Goal: Task Accomplishment & Management: Manage account settings

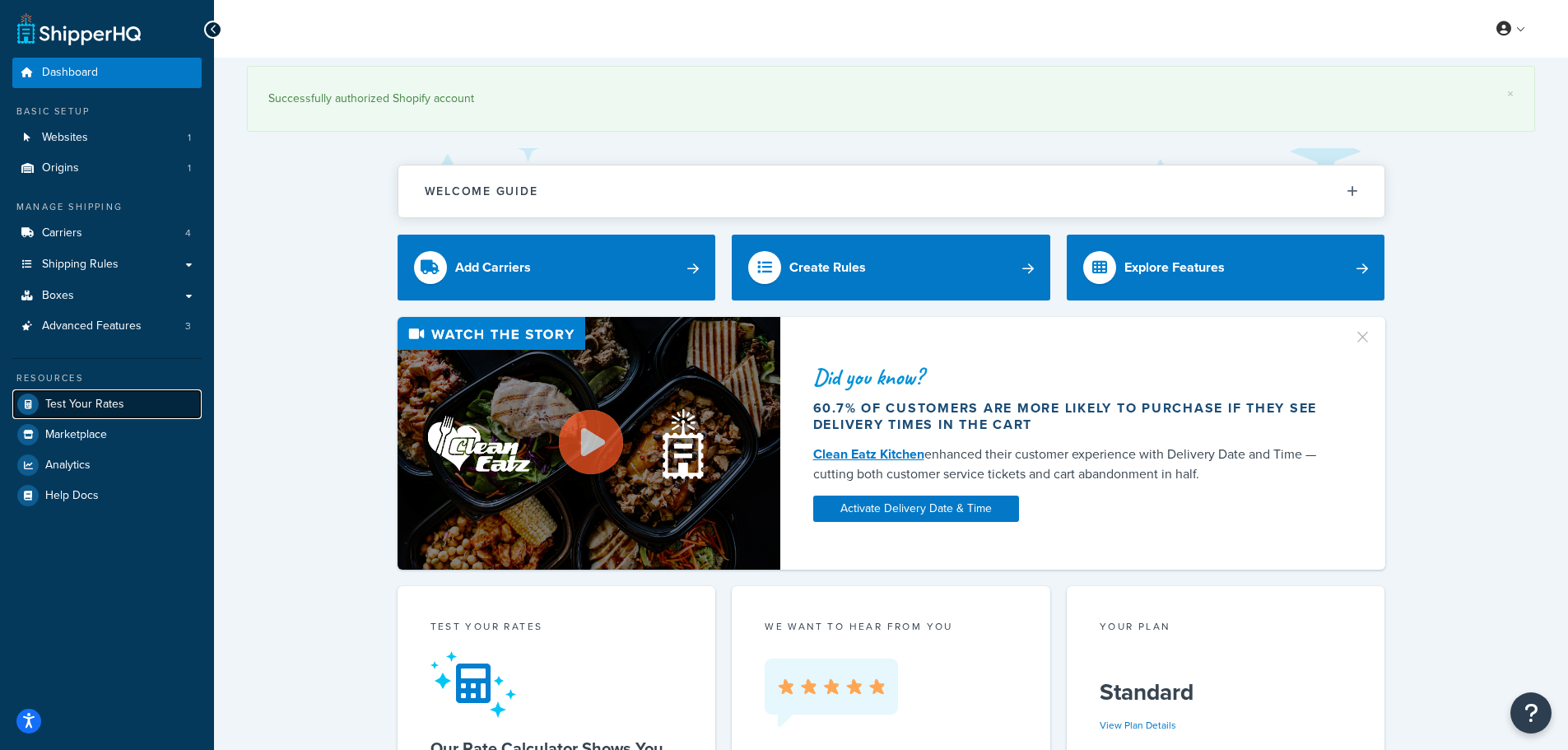
click at [101, 412] on span "Test Your Rates" at bounding box center [84, 405] width 79 height 14
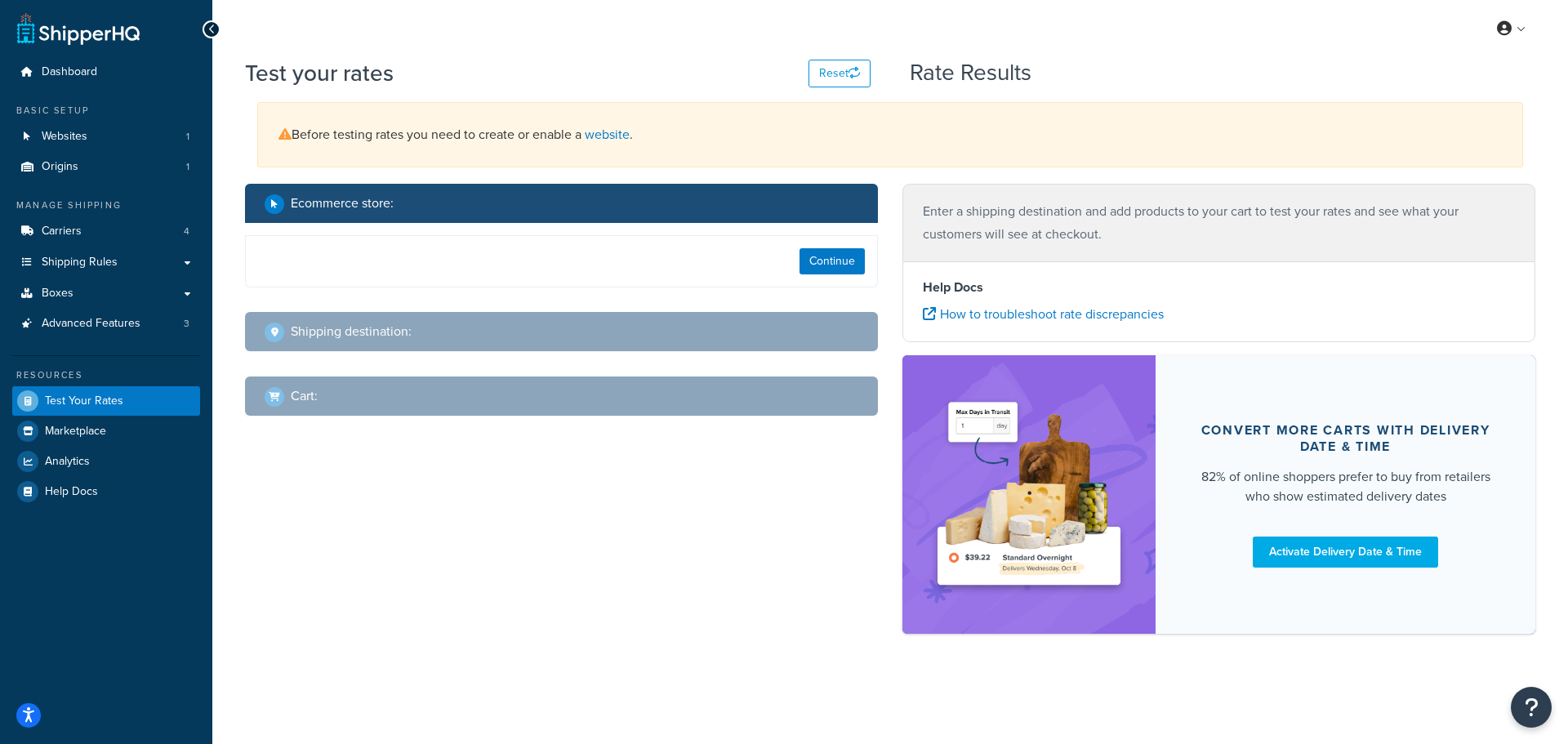
select select "TX"
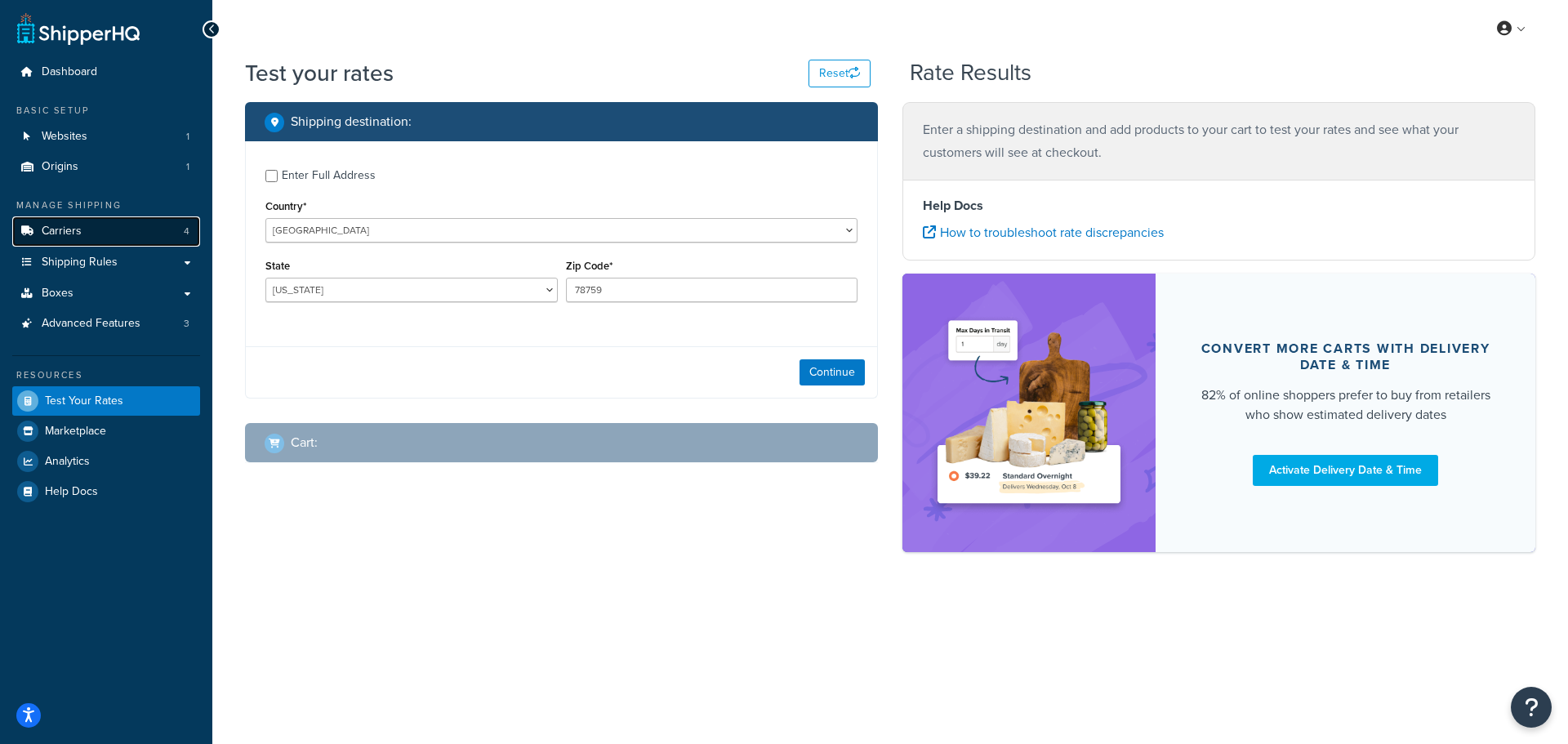
click at [66, 233] on span "Carriers" at bounding box center [61, 231] width 40 height 14
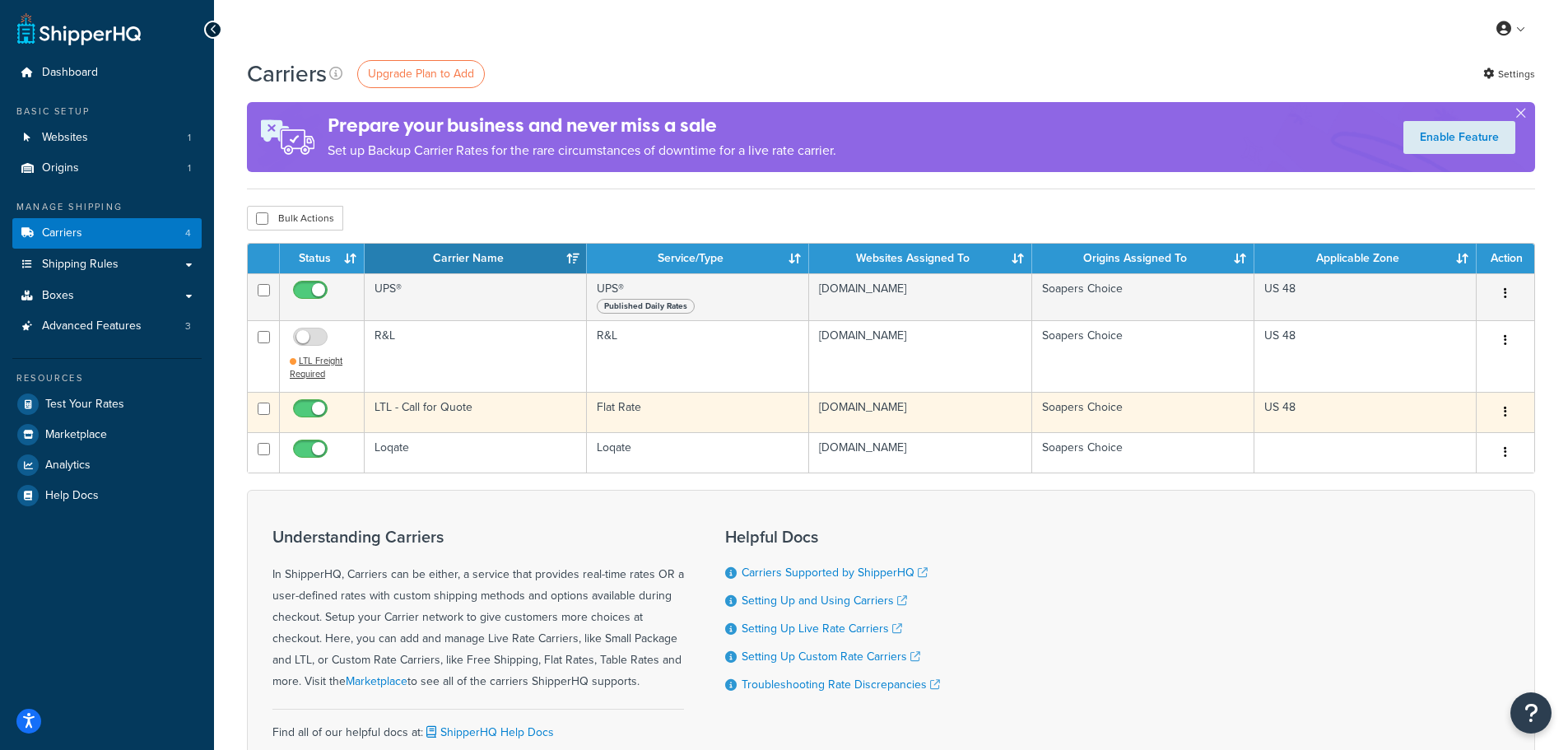
click at [1508, 418] on button "button" at bounding box center [1505, 412] width 23 height 27
click at [1425, 447] on link "Edit" at bounding box center [1438, 445] width 130 height 33
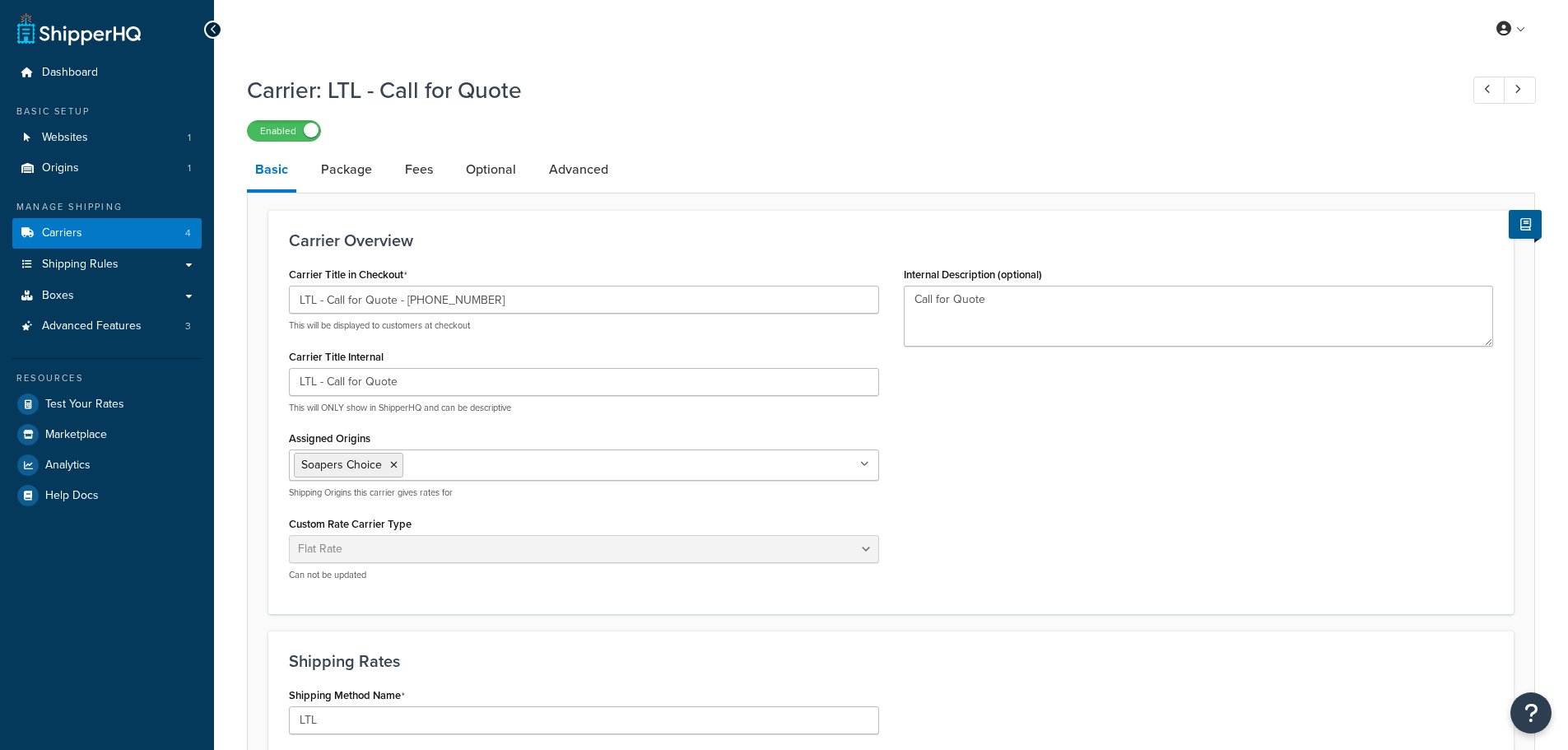
select select "flat"
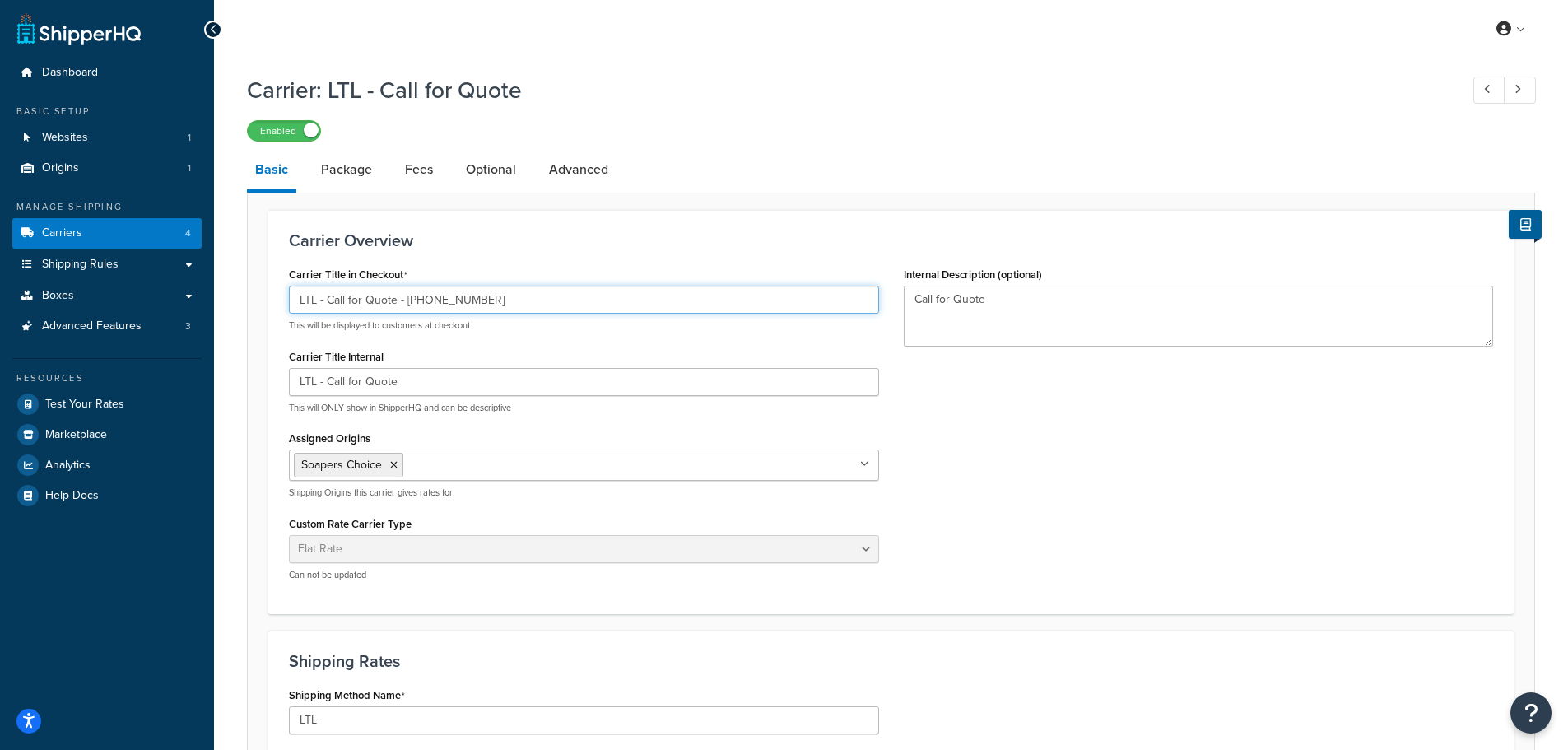
drag, startPoint x: 317, startPoint y: 299, endPoint x: 489, endPoint y: 296, distance: 172.0
click at [489, 296] on input "LTL - Call for Quote - 833.257.6627" at bounding box center [584, 300] width 590 height 28
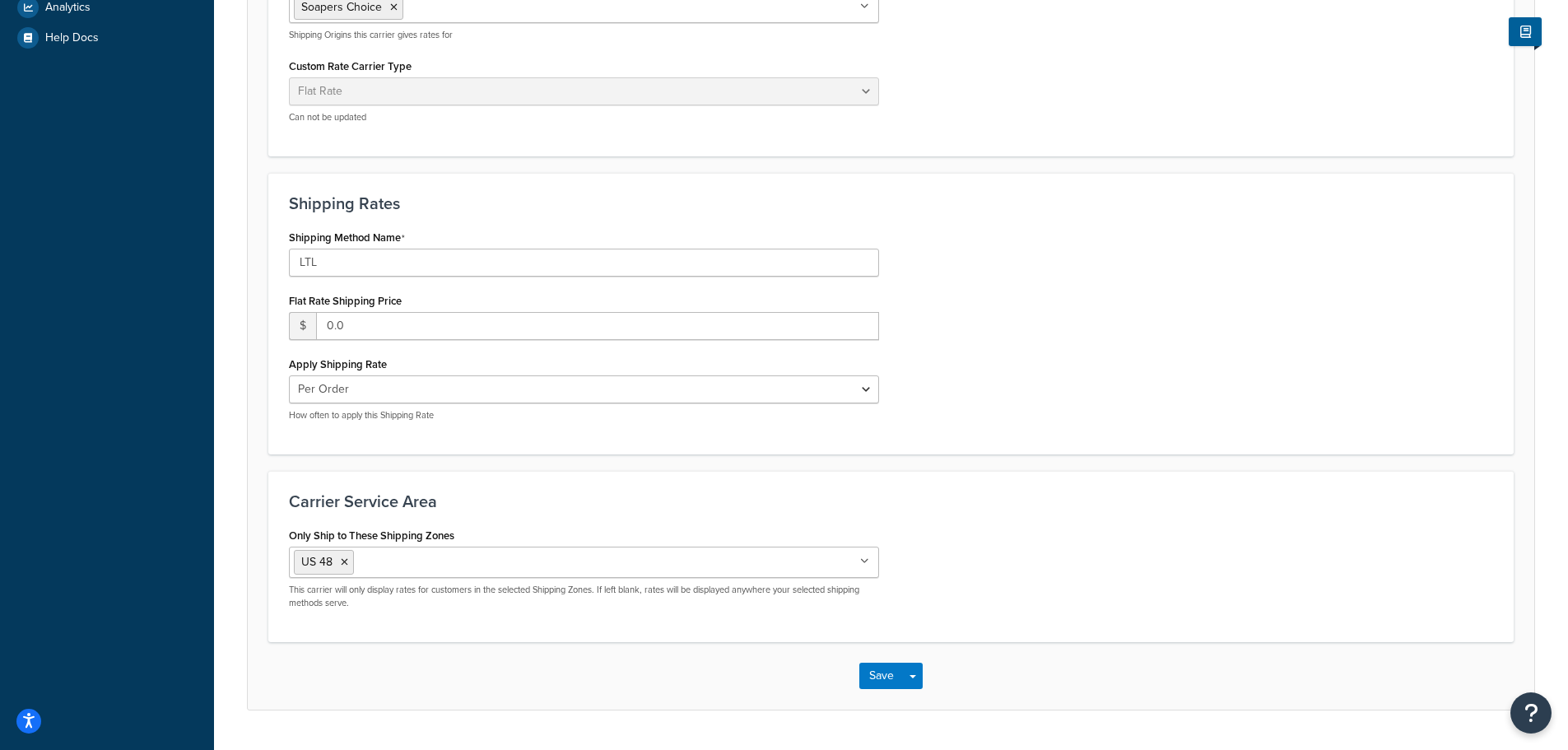
scroll to position [500, 0]
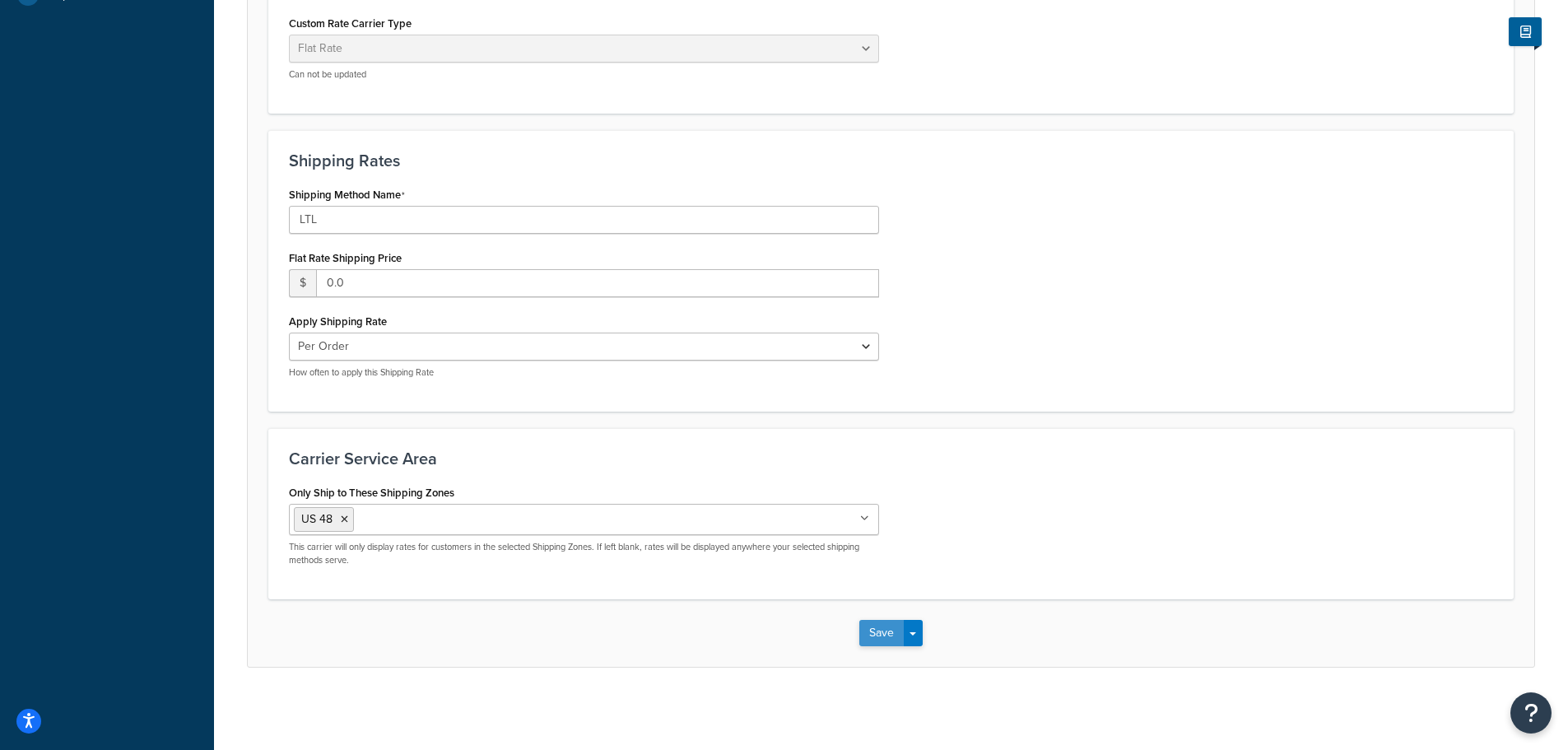
type input "LTL Shipping"
click at [890, 634] on button "Save" at bounding box center [881, 633] width 44 height 27
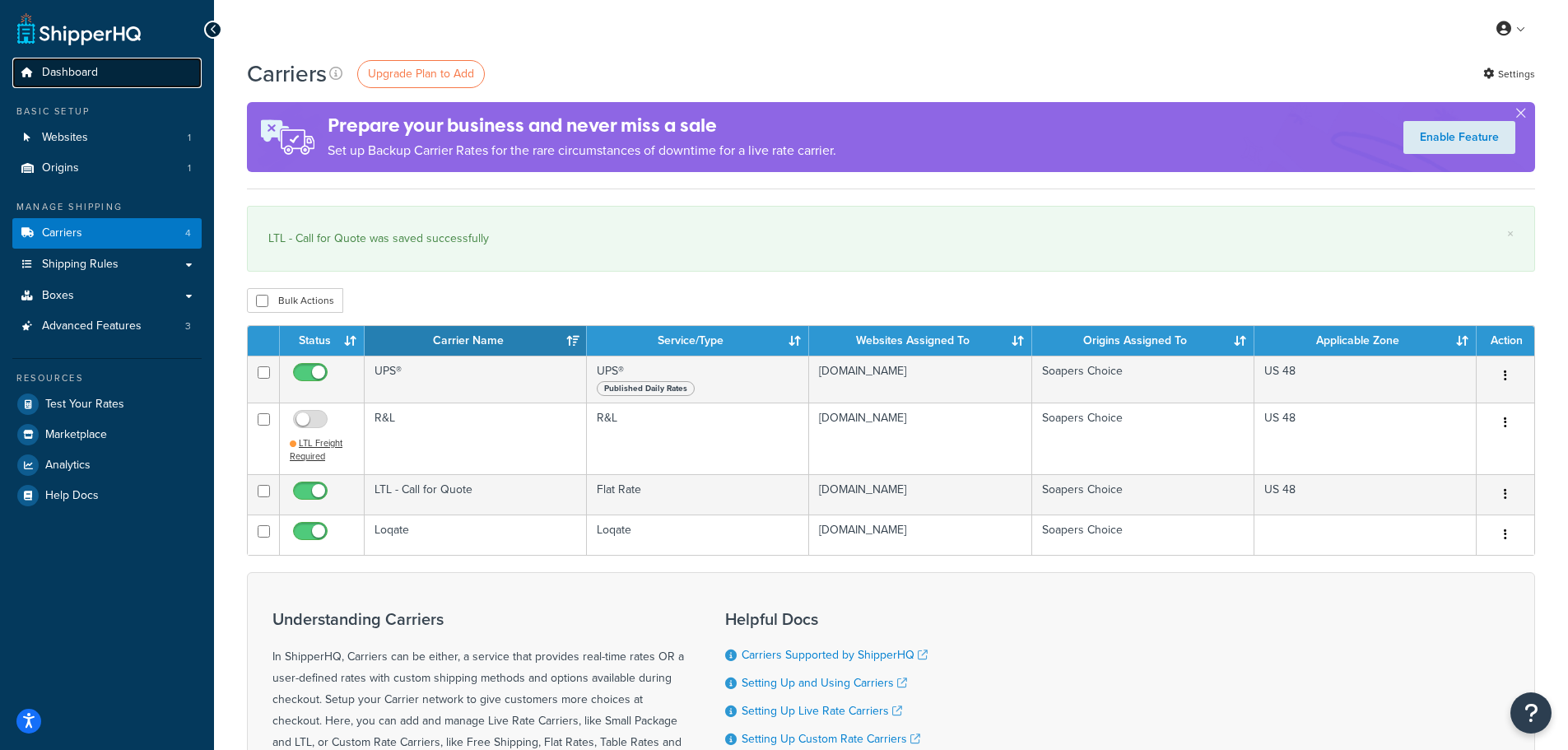
click at [52, 67] on span "Dashboard" at bounding box center [70, 73] width 56 height 14
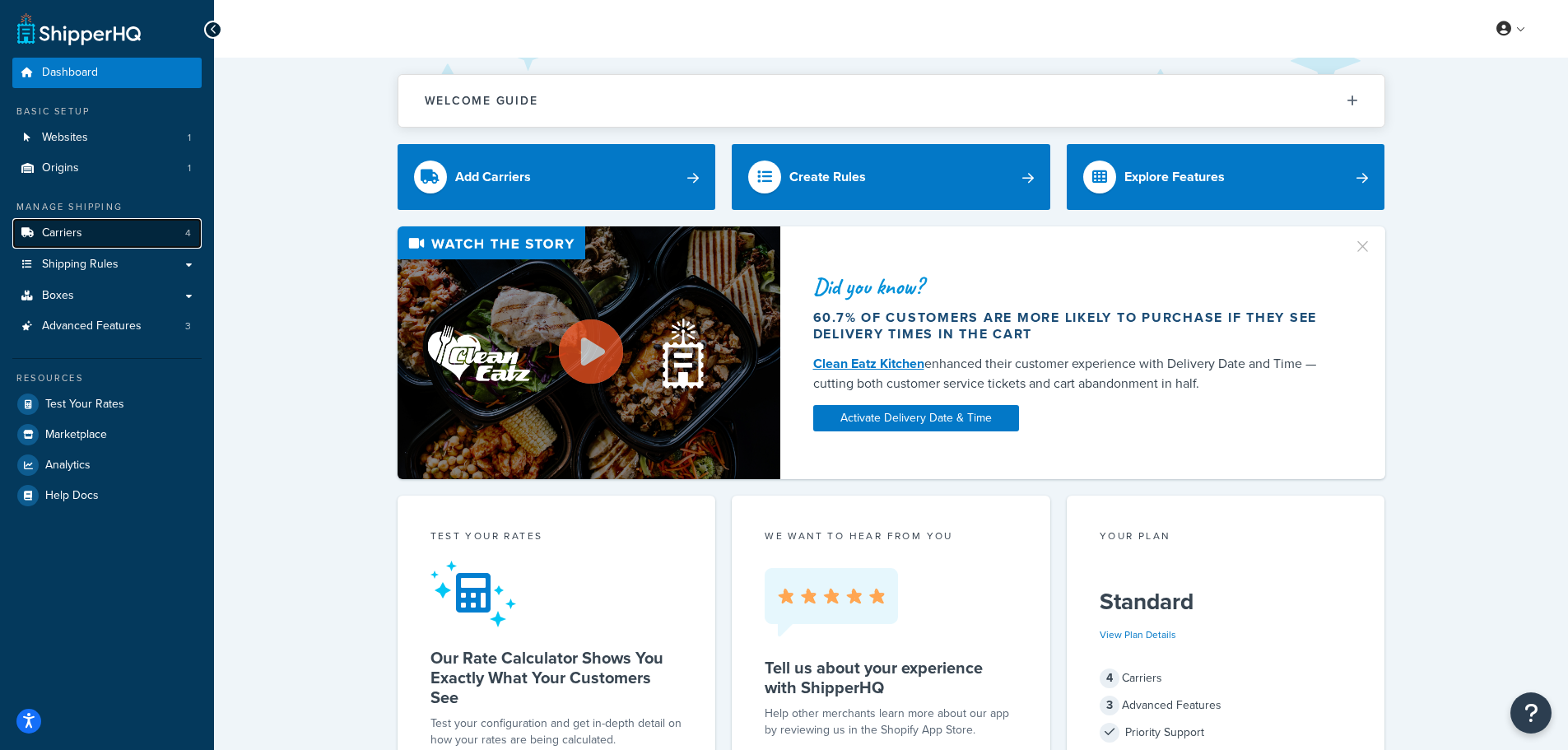
click at [63, 244] on link "Carriers 4" at bounding box center [107, 233] width 190 height 30
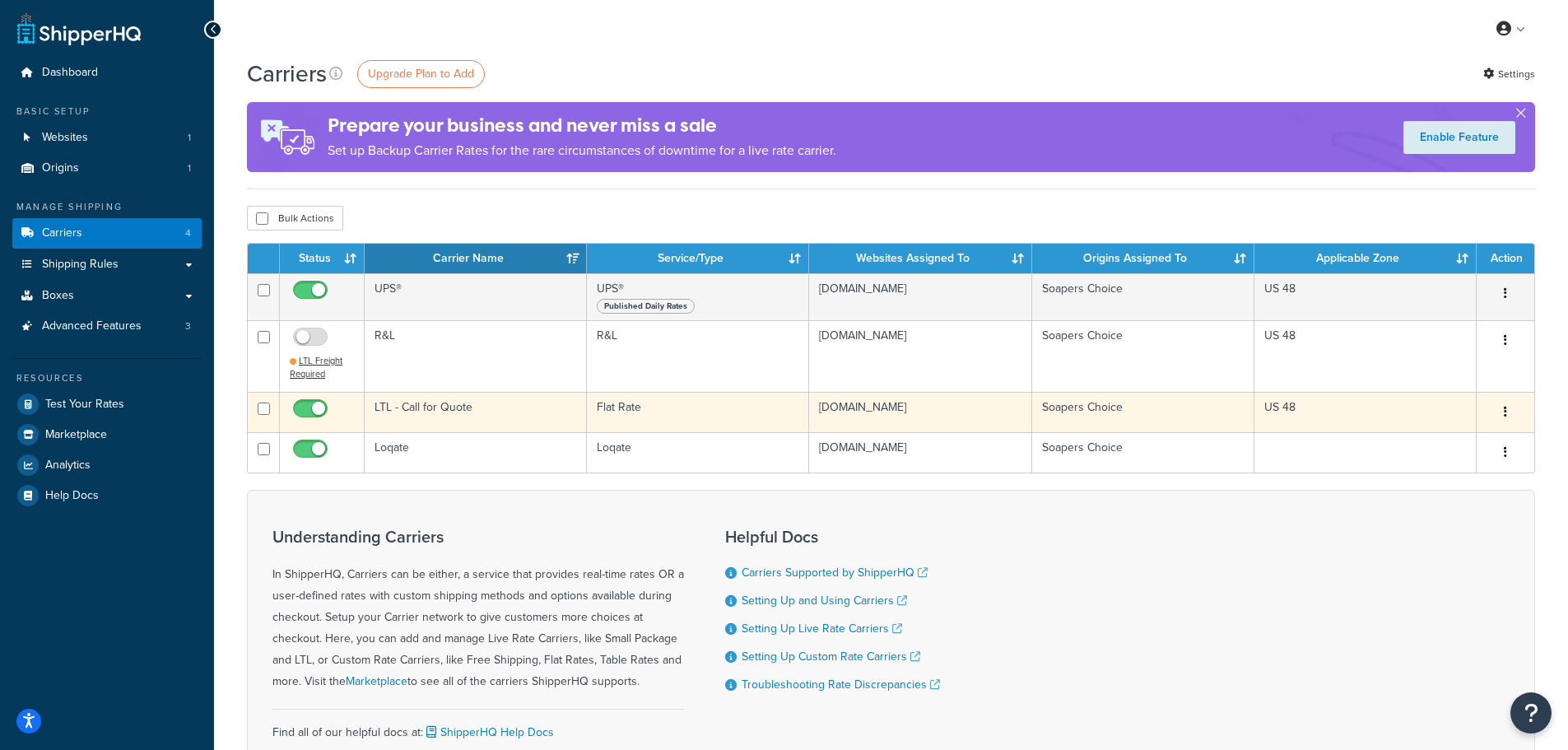
click at [1506, 407] on icon "button" at bounding box center [1505, 412] width 3 height 12
click at [1443, 433] on link "Edit" at bounding box center [1438, 445] width 130 height 33
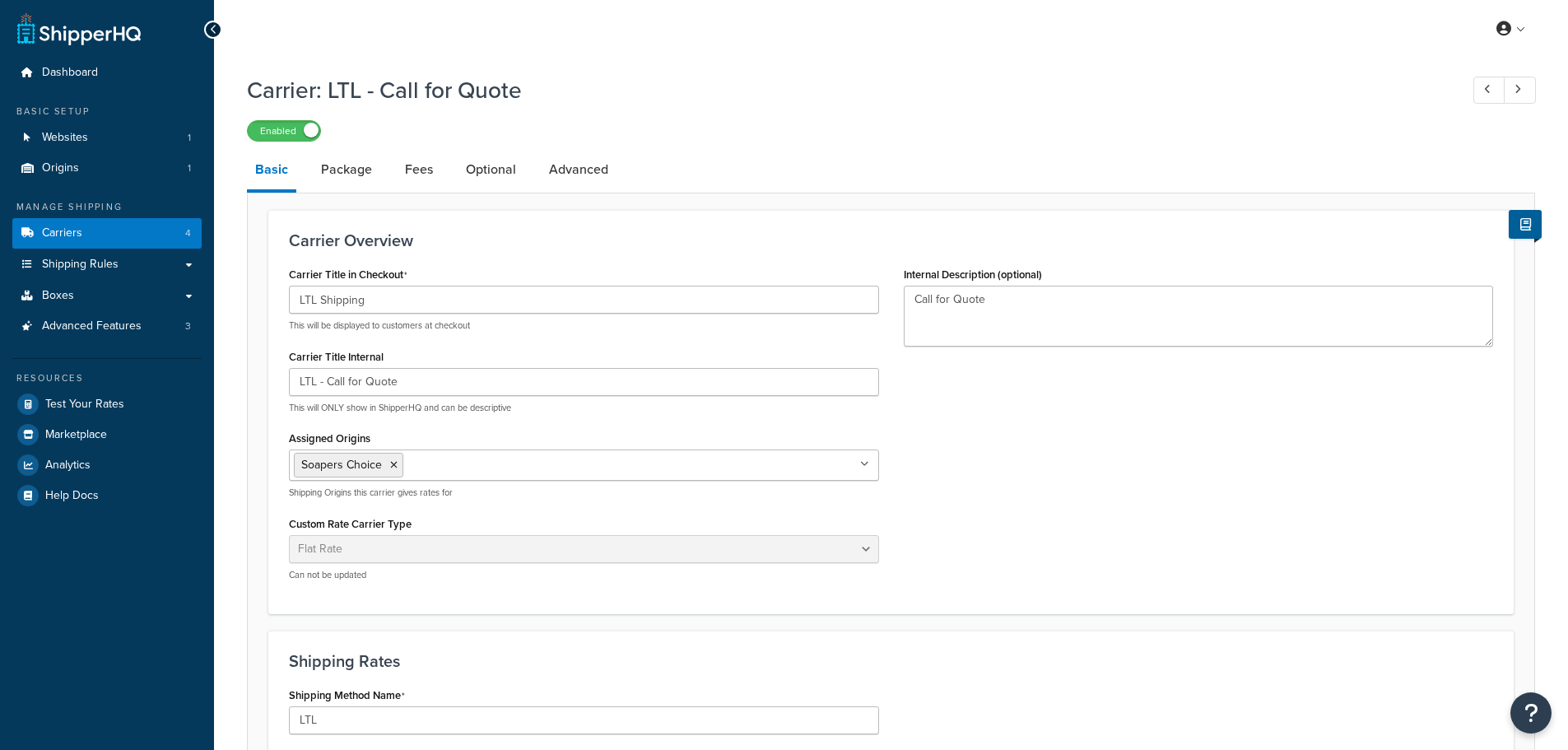
select select "flat"
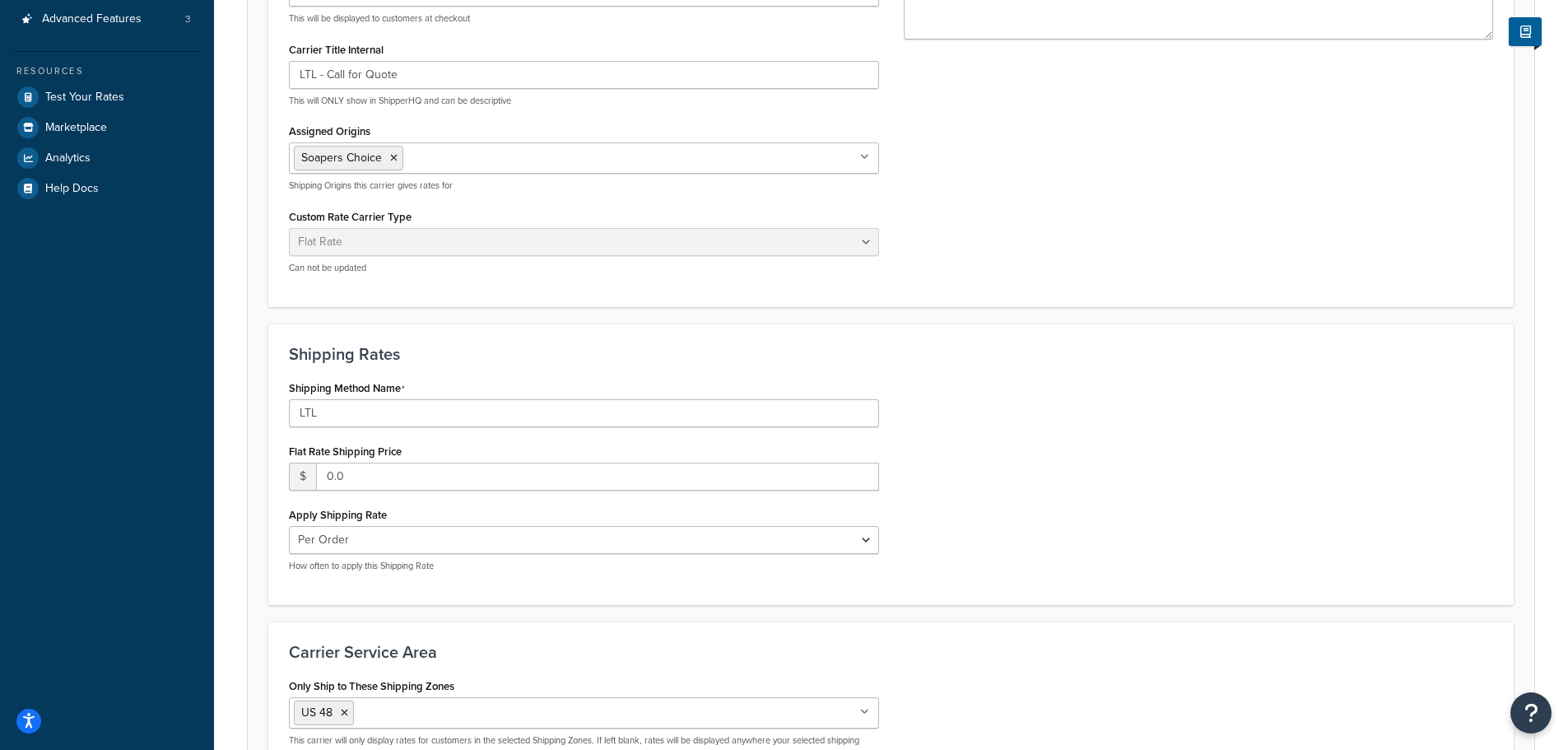
scroll to position [329, 0]
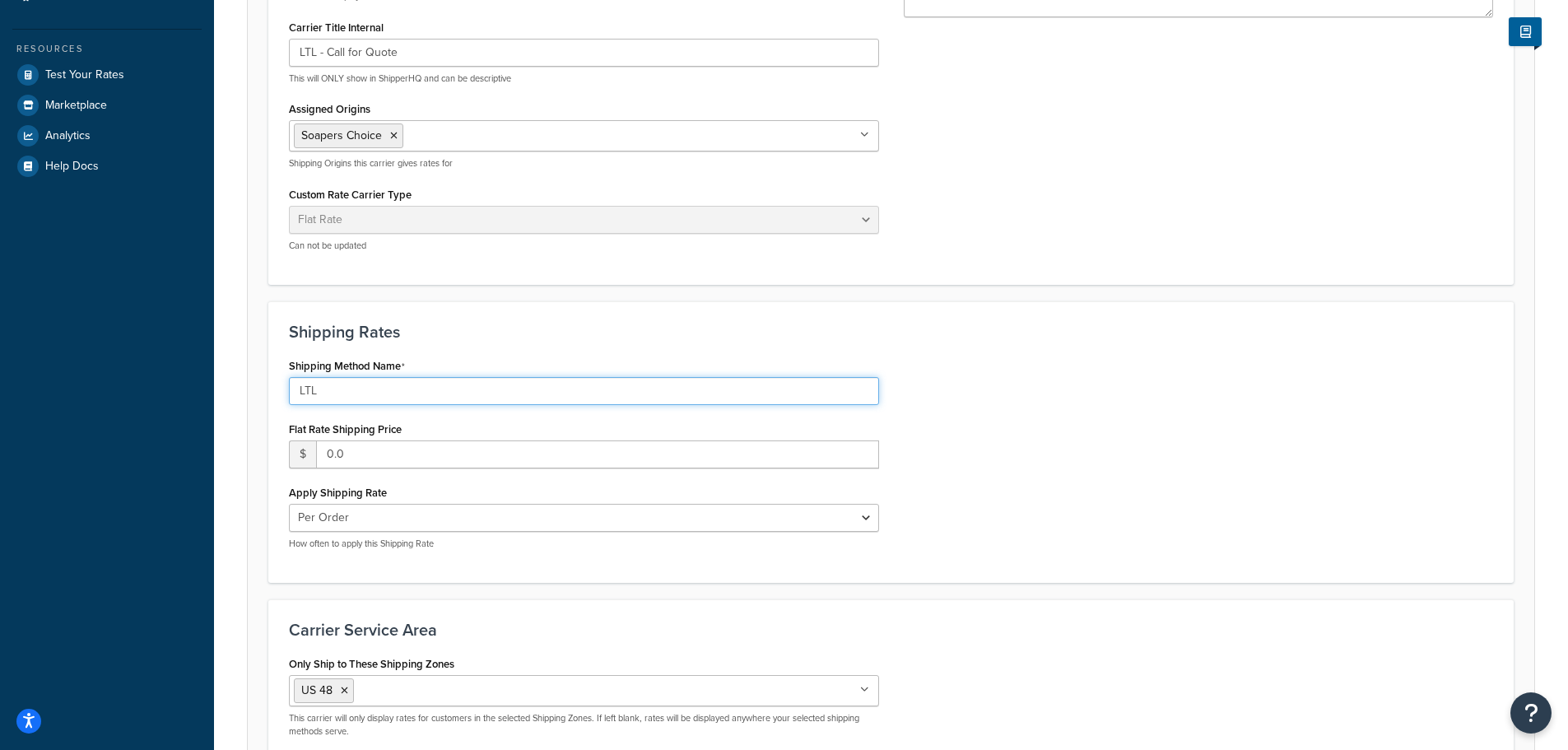
drag, startPoint x: 325, startPoint y: 385, endPoint x: 269, endPoint y: 384, distance: 56.0
click at [269, 384] on div "Shipping Rates Shipping Method Name LTL Flat Rate Shipping Price $ 0.0 Apply Sh…" at bounding box center [891, 442] width 1246 height 282
click at [348, 389] on input "LTL" at bounding box center [584, 391] width 590 height 28
drag, startPoint x: 348, startPoint y: 392, endPoint x: 274, endPoint y: 393, distance: 74.0
click at [274, 393] on div "Shipping Rates Shipping Method Name LTL Flat Rate Shipping Price $ 0.0 Apply Sh…" at bounding box center [891, 442] width 1246 height 282
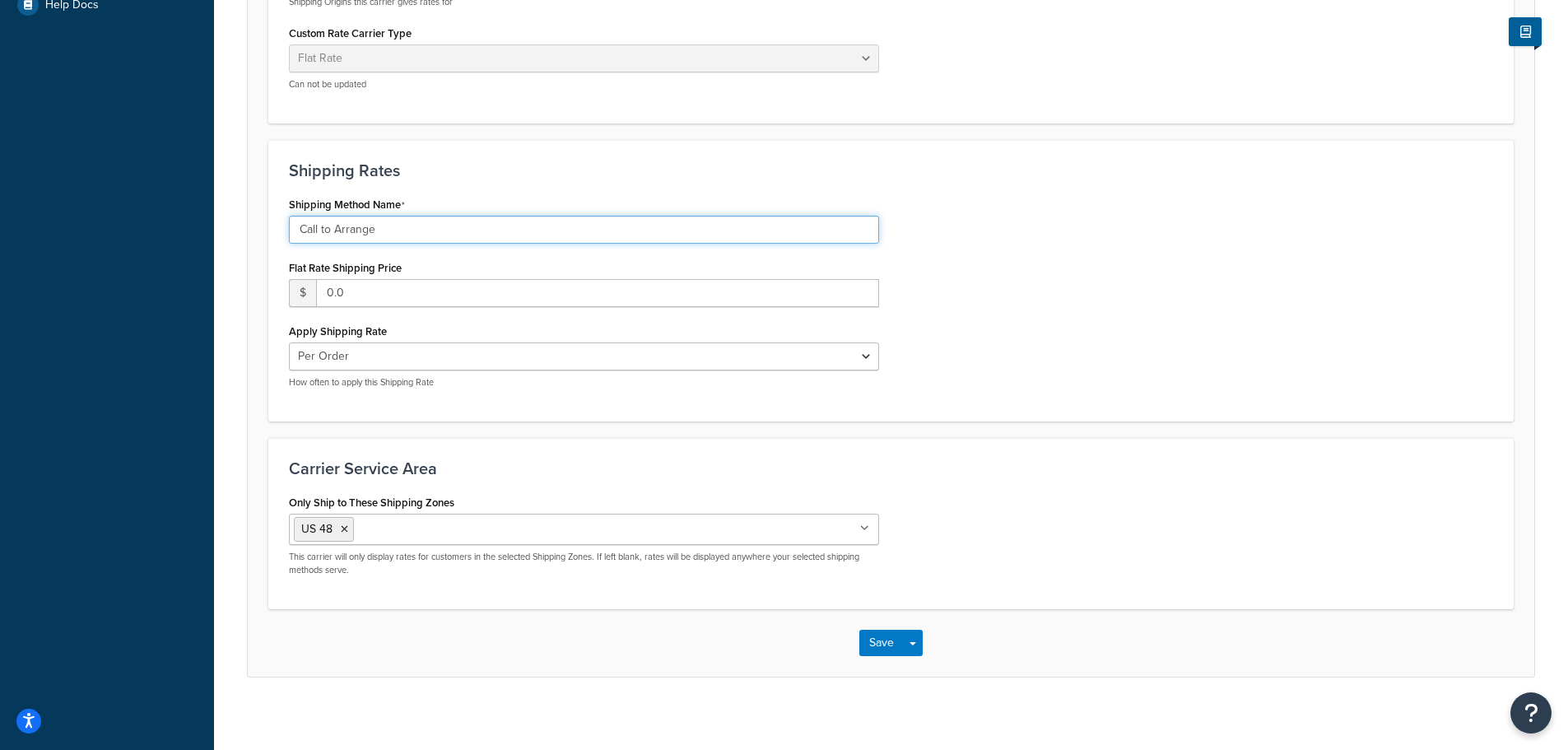
scroll to position [500, 0]
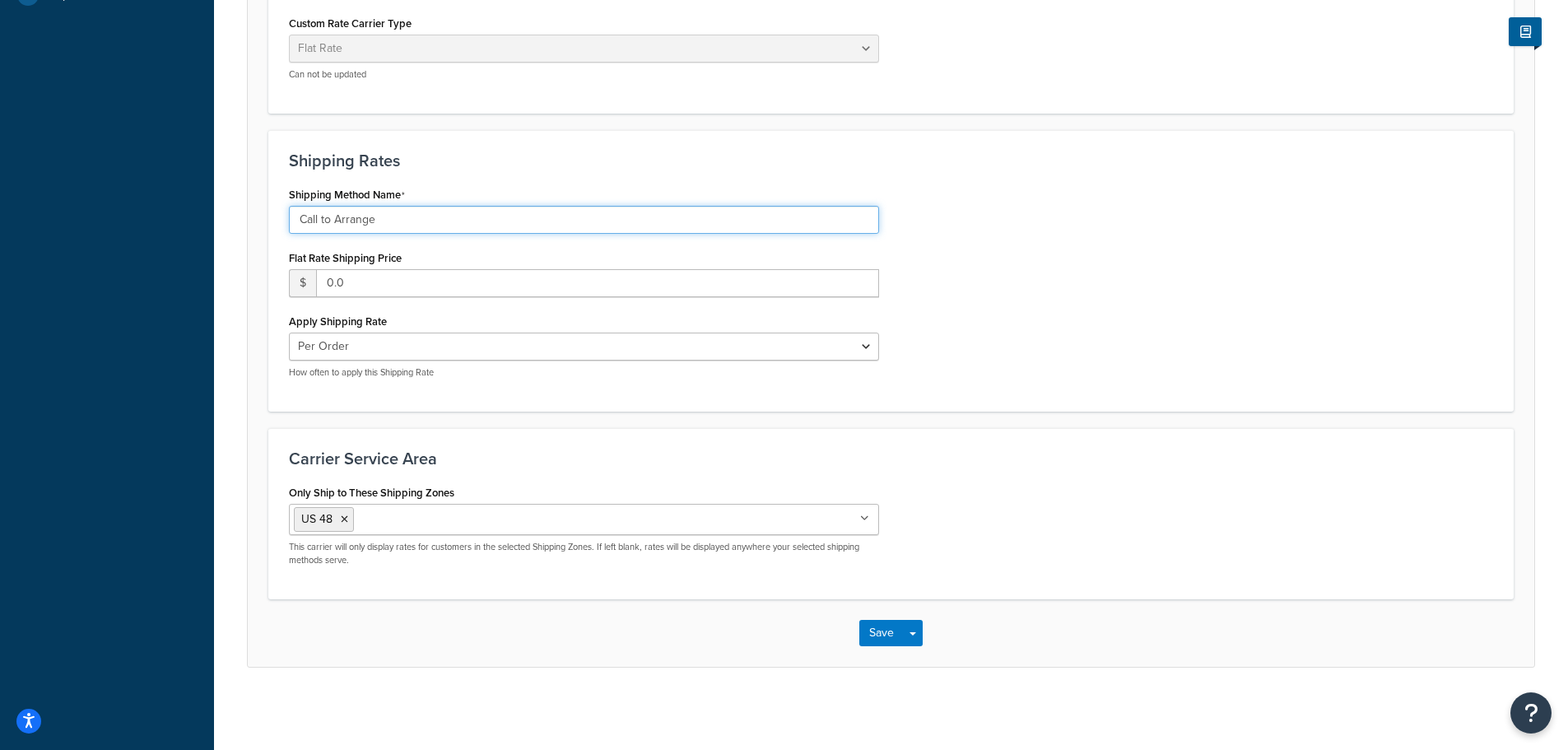
drag, startPoint x: 376, startPoint y: 221, endPoint x: 266, endPoint y: 221, distance: 110.0
click at [266, 221] on form "Carrier Overview Carrier Title in Checkout LTL Shipping This will be displayed …" at bounding box center [890, 188] width 1286 height 957
type input "l"
type input "LTL"
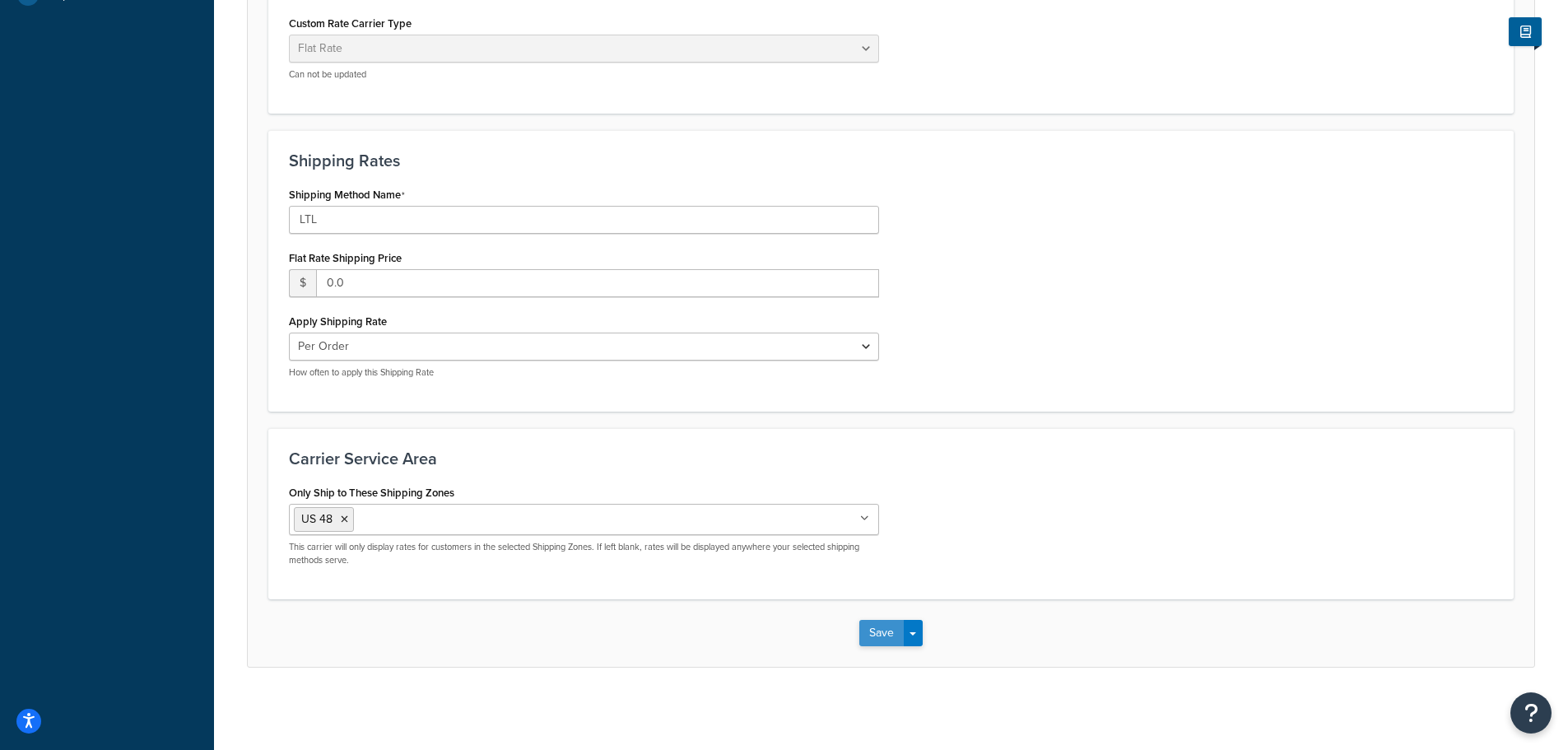
click at [880, 633] on button "Save" at bounding box center [881, 633] width 44 height 27
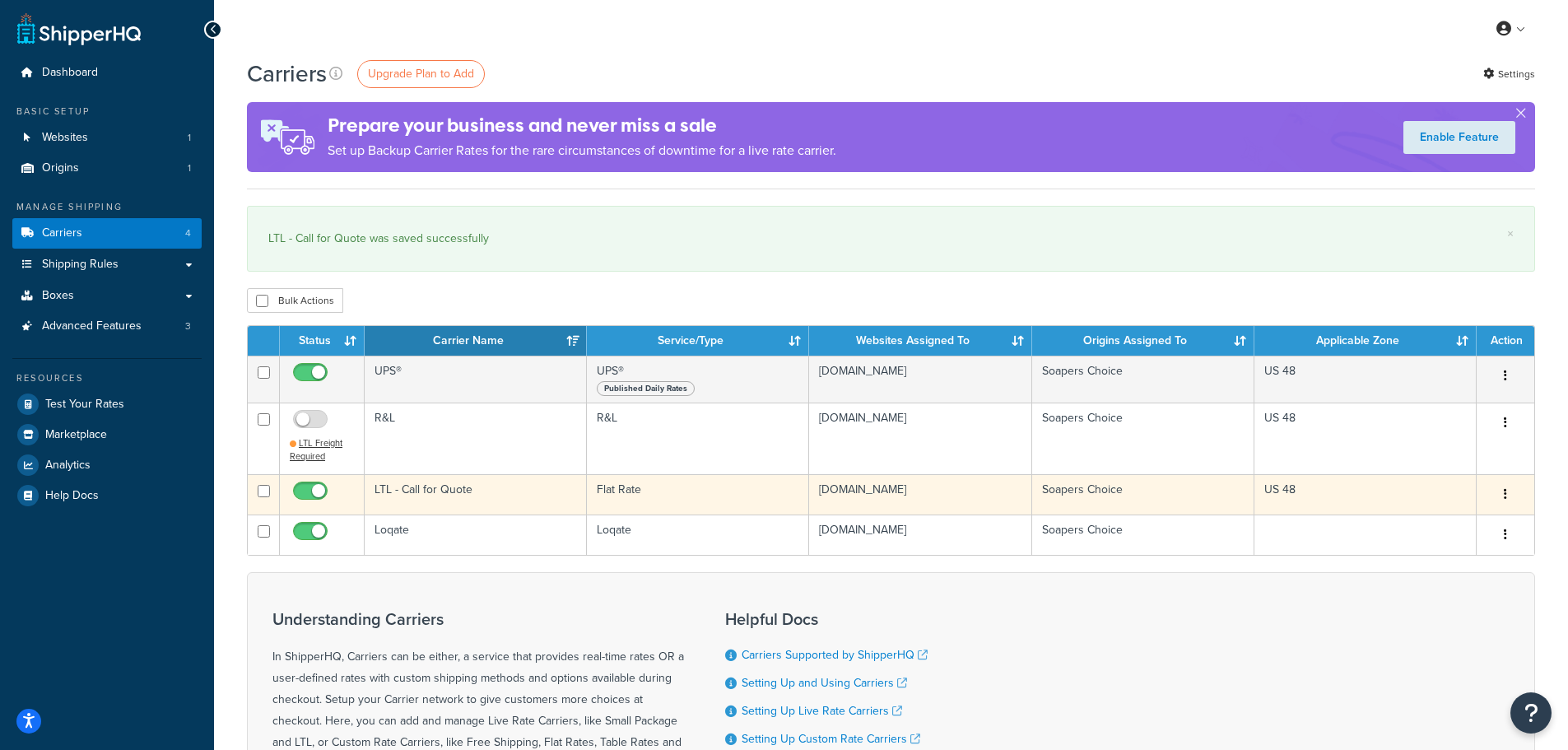
click at [1502, 490] on button "button" at bounding box center [1505, 494] width 23 height 27
click at [1405, 526] on link "Edit" at bounding box center [1438, 527] width 130 height 33
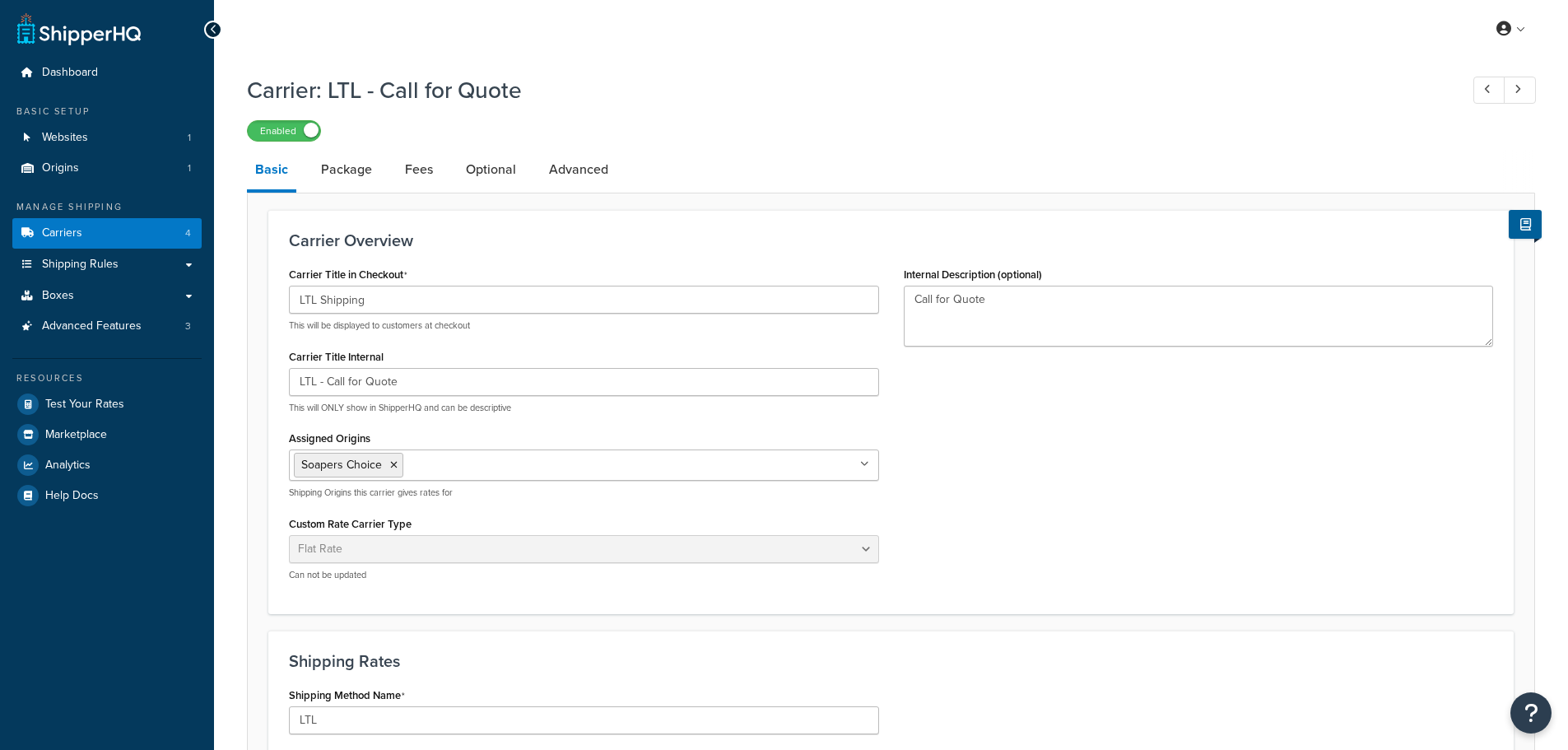
select select "flat"
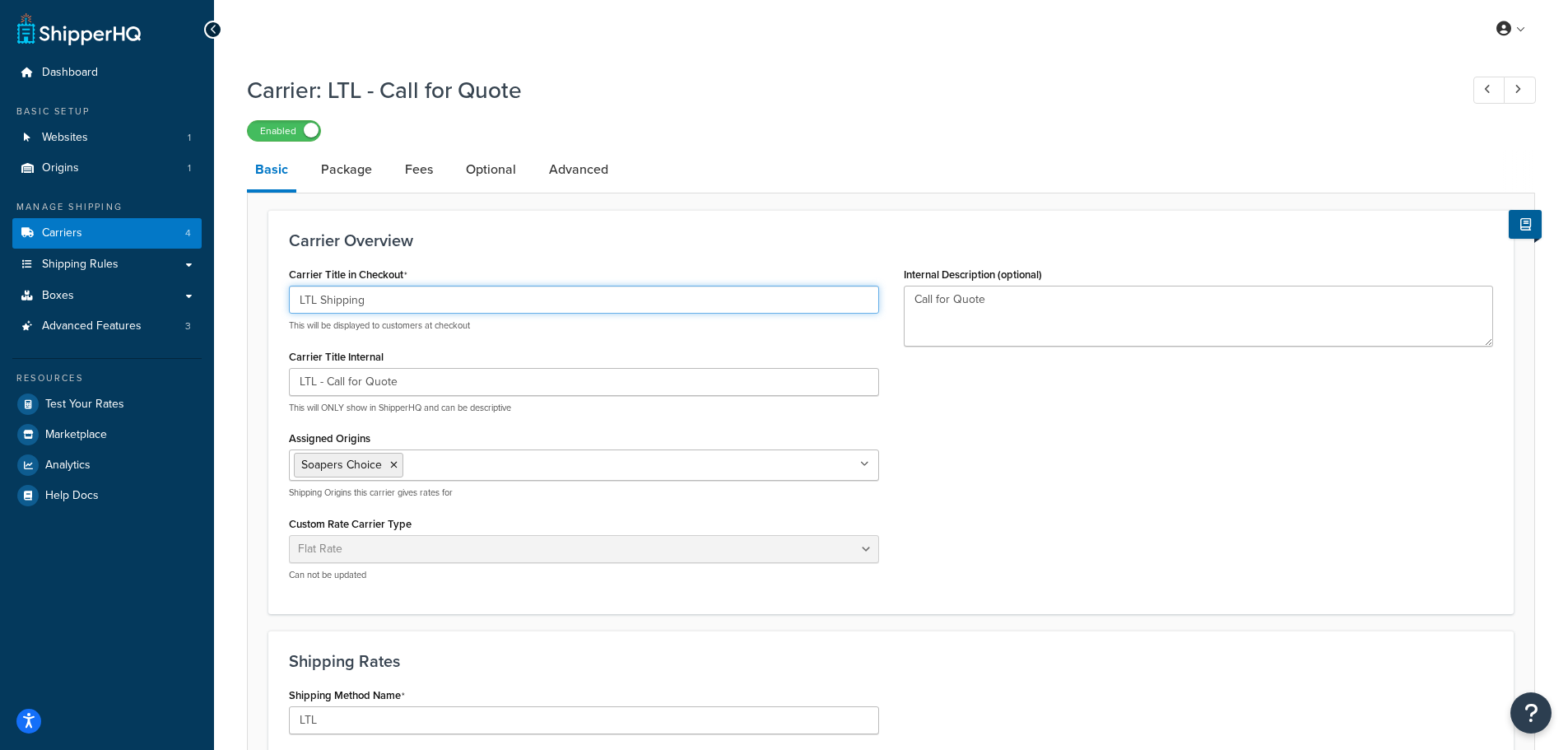
drag, startPoint x: 383, startPoint y: 298, endPoint x: 257, endPoint y: 296, distance: 126.0
click at [257, 296] on form "Carrier Overview Carrier Title in Checkout LTL Shipping This will be displayed …" at bounding box center [890, 689] width 1286 height 957
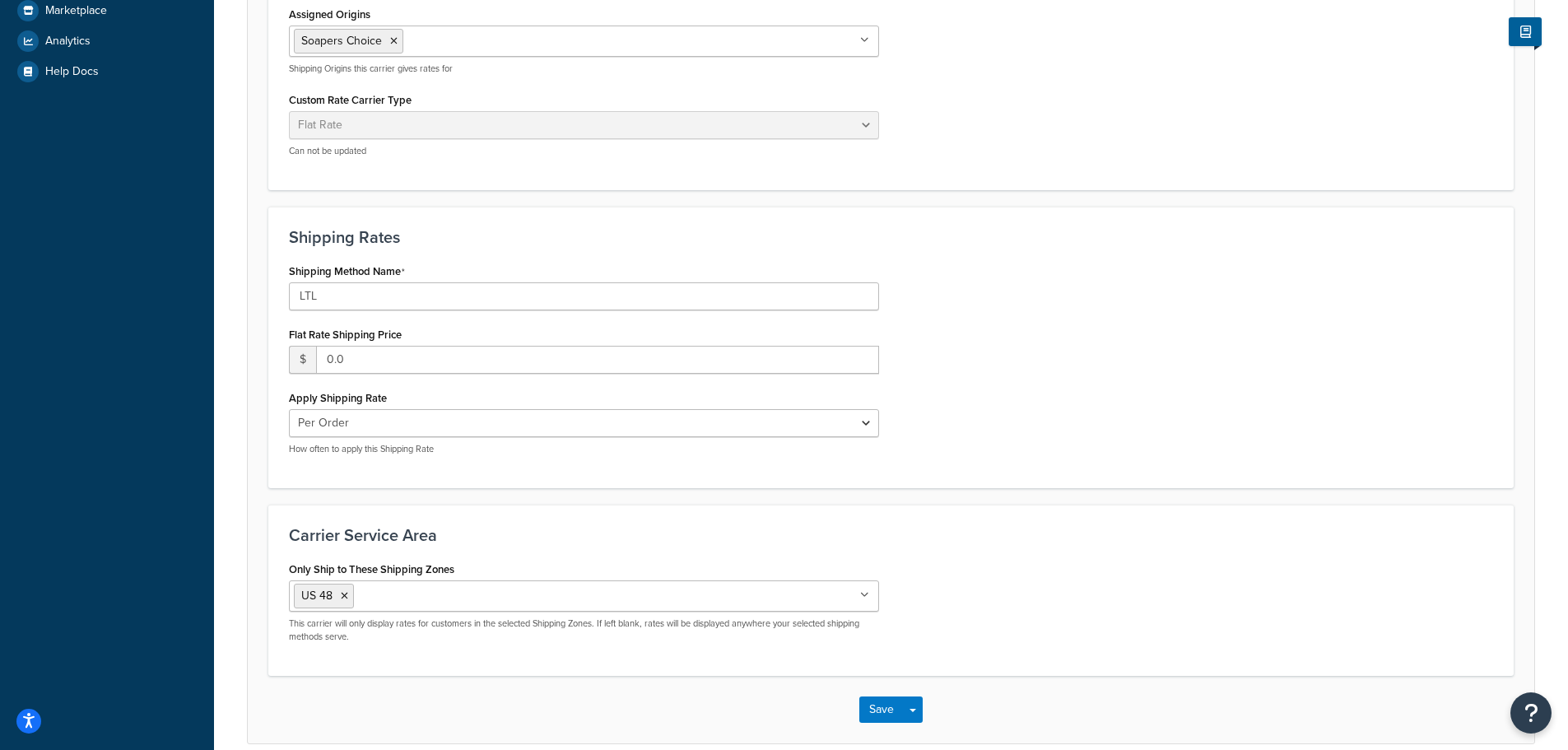
scroll to position [500, 0]
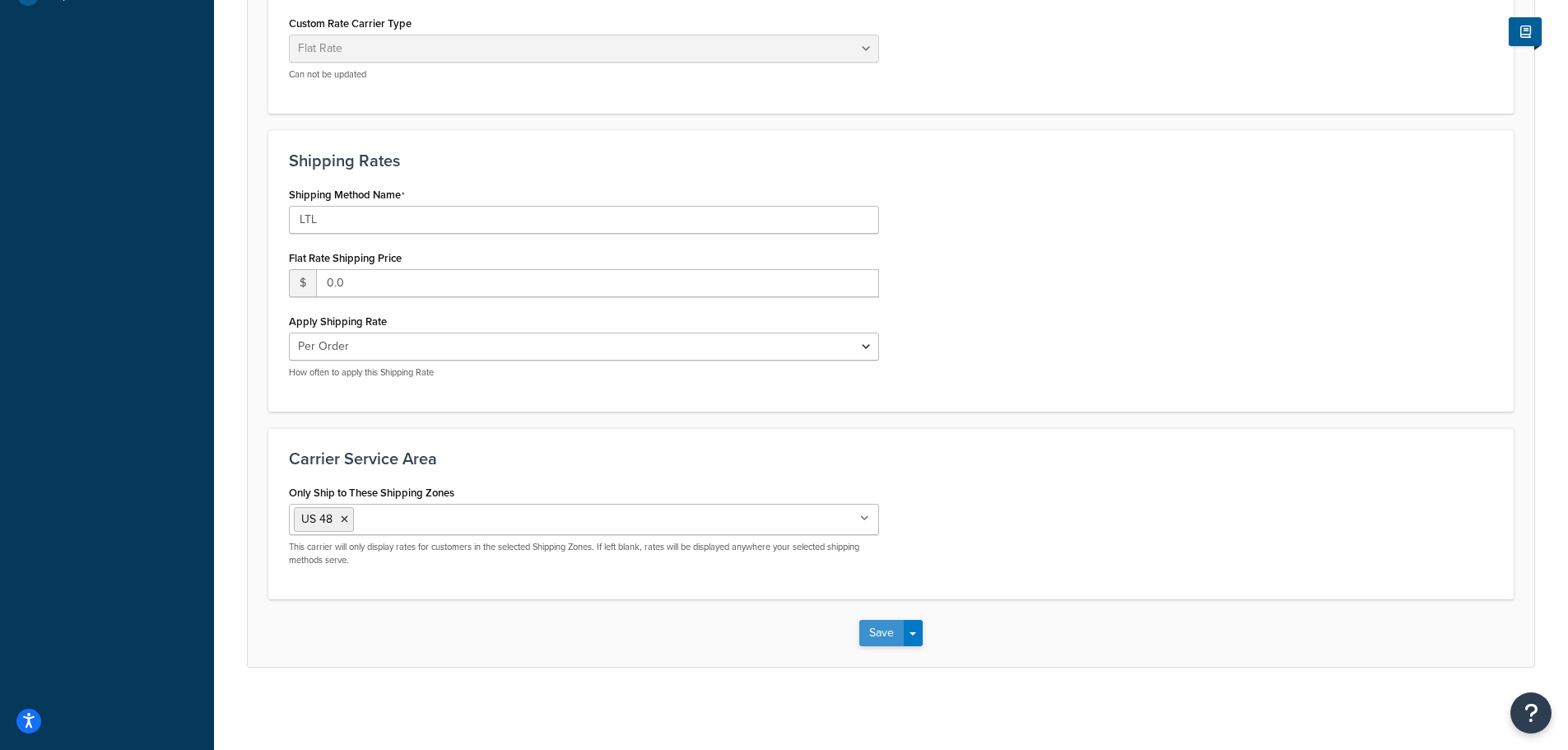
click at [871, 630] on button "Save" at bounding box center [881, 633] width 44 height 27
